Goal: Information Seeking & Learning: Learn about a topic

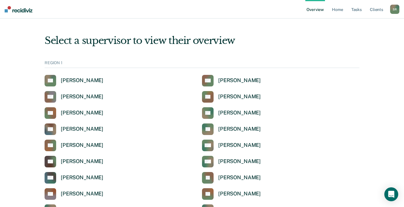
drag, startPoint x: 331, startPoint y: 117, endPoint x: 384, endPoint y: 58, distance: 79.6
click at [334, 115] on div "AC [PERSON_NAME]" at bounding box center [281, 113] width 158 height 12
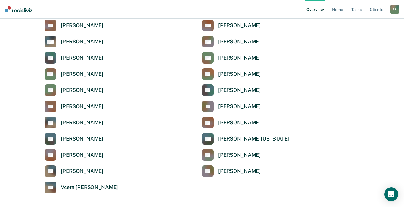
scroll to position [813, 0]
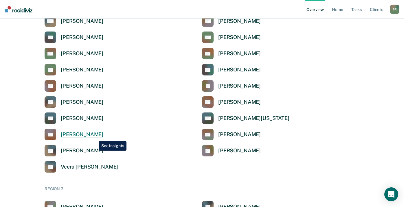
click at [95, 137] on div "[PERSON_NAME]" at bounding box center [82, 135] width 43 height 7
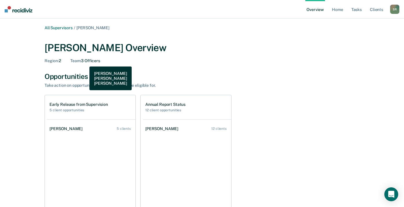
click at [85, 61] on div "Team : 3 Officers" at bounding box center [85, 61] width 30 height 5
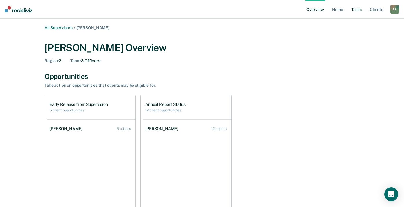
click at [360, 10] on link "Tasks" at bounding box center [356, 9] width 13 height 19
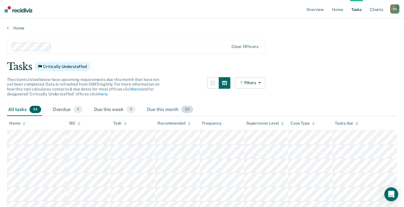
drag, startPoint x: 187, startPoint y: 111, endPoint x: 177, endPoint y: 113, distance: 10.9
click at [187, 111] on span "33" at bounding box center [188, 110] width 12 height 8
